Goal: Navigation & Orientation: Find specific page/section

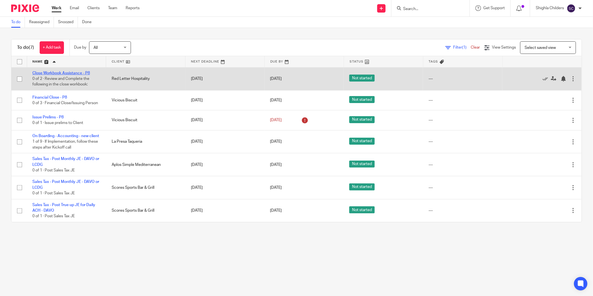
click at [85, 72] on link "Close Workbook Assistance - P8" at bounding box center [61, 73] width 58 height 4
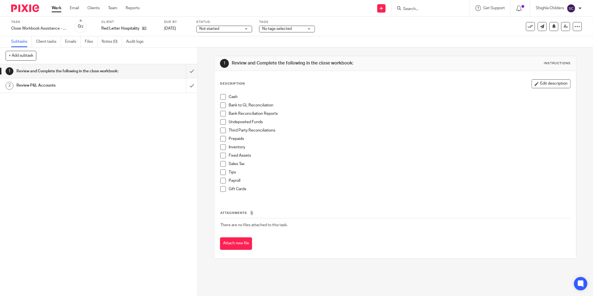
click at [102, 87] on h1 "Review P&L Accounts" at bounding box center [71, 85] width 110 height 8
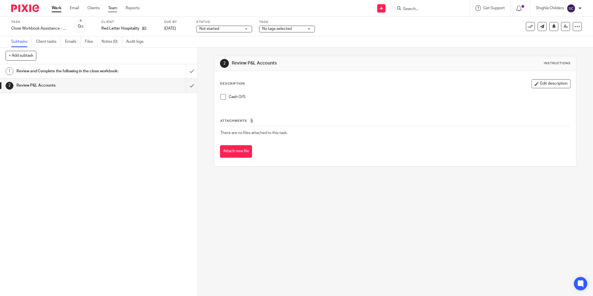
click at [115, 10] on link "Team" at bounding box center [112, 8] width 9 height 6
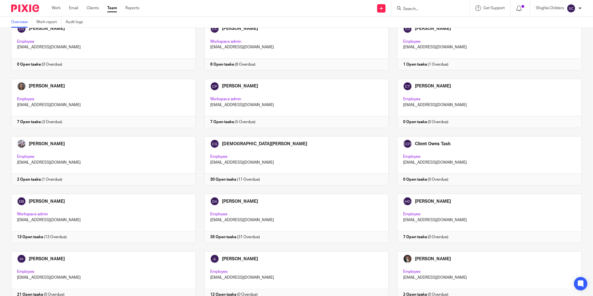
scroll to position [279, 0]
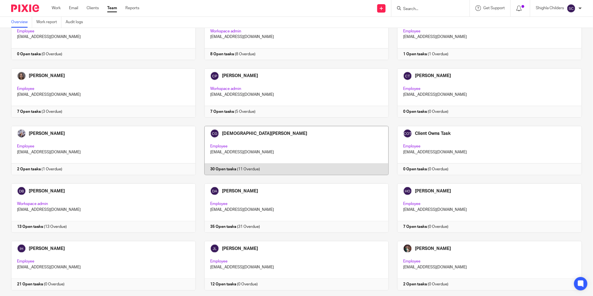
click at [267, 153] on link at bounding box center [292, 150] width 193 height 49
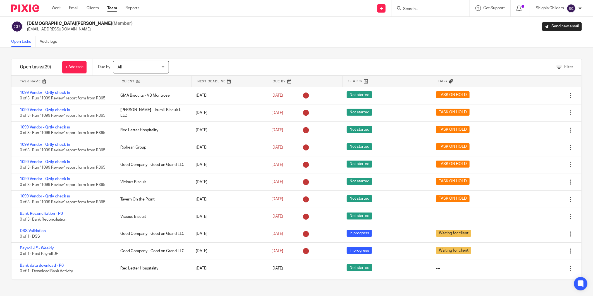
click at [166, 82] on link at bounding box center [153, 81] width 75 height 11
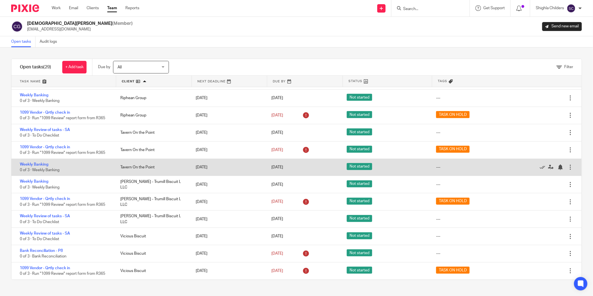
scroll to position [282, 0]
